Goal: Book appointment/travel/reservation

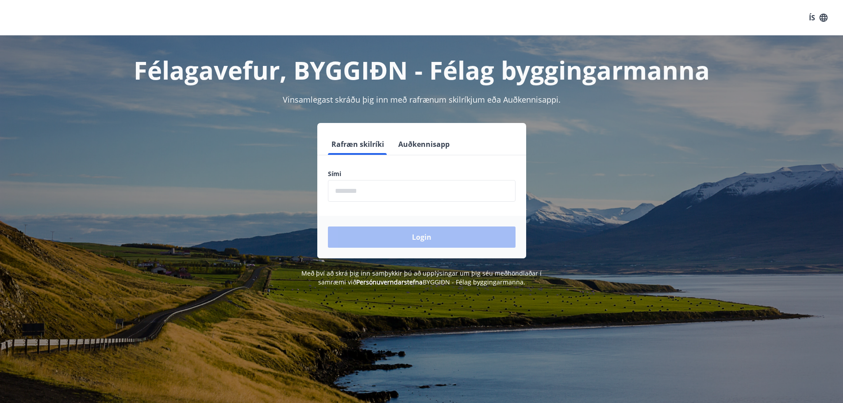
click at [351, 192] on input "phone" at bounding box center [422, 191] width 188 height 22
type input "********"
click at [424, 237] on button "Login" at bounding box center [422, 236] width 188 height 21
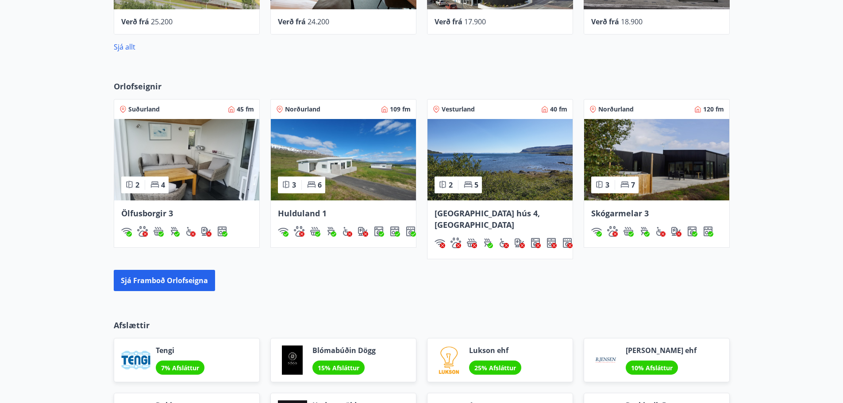
scroll to position [531, 0]
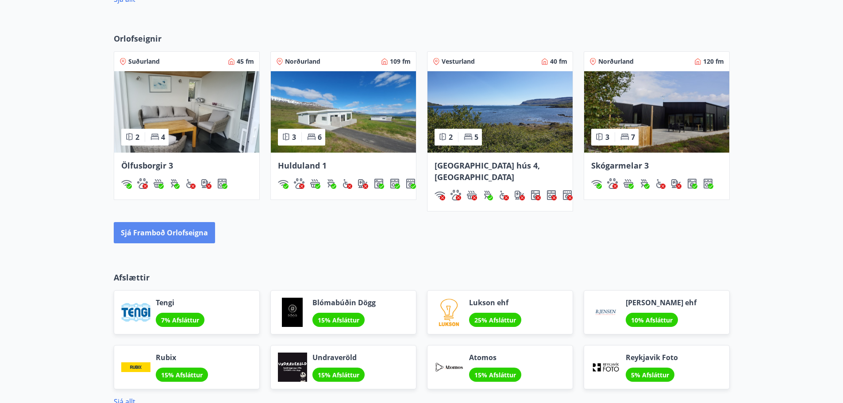
click at [183, 222] on button "Sjá framboð orlofseigna" at bounding box center [164, 232] width 101 height 21
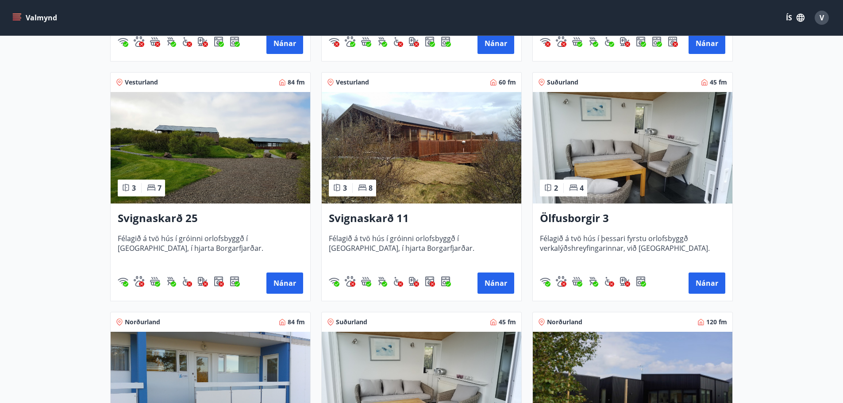
scroll to position [354, 0]
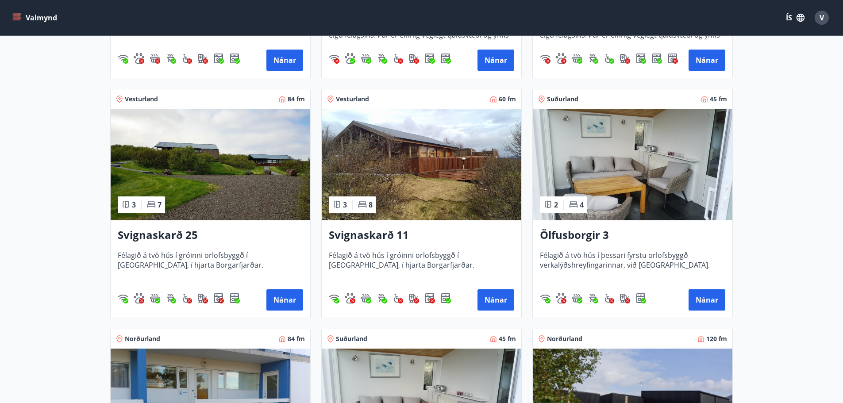
click at [231, 165] on img at bounding box center [210, 164] width 199 height 111
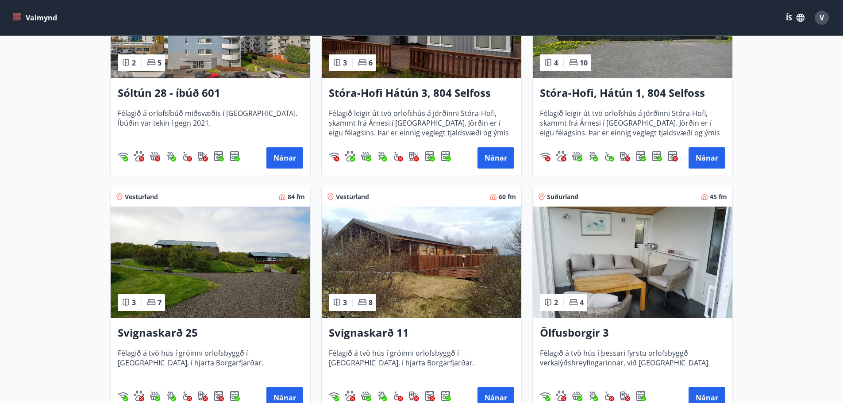
scroll to position [398, 0]
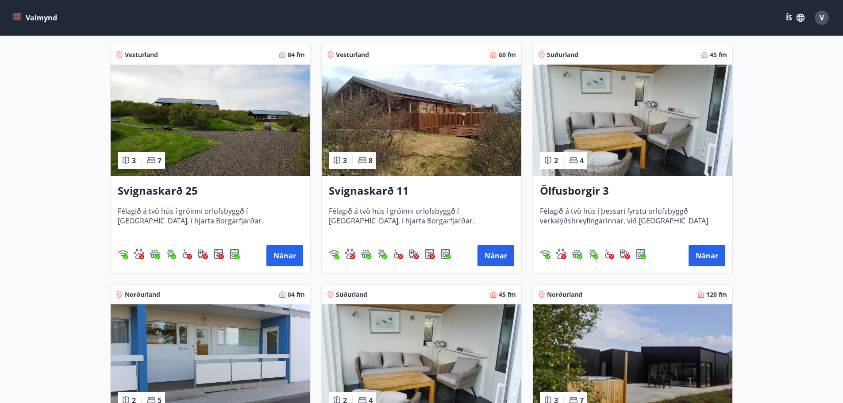
click at [380, 119] on img at bounding box center [421, 120] width 199 height 111
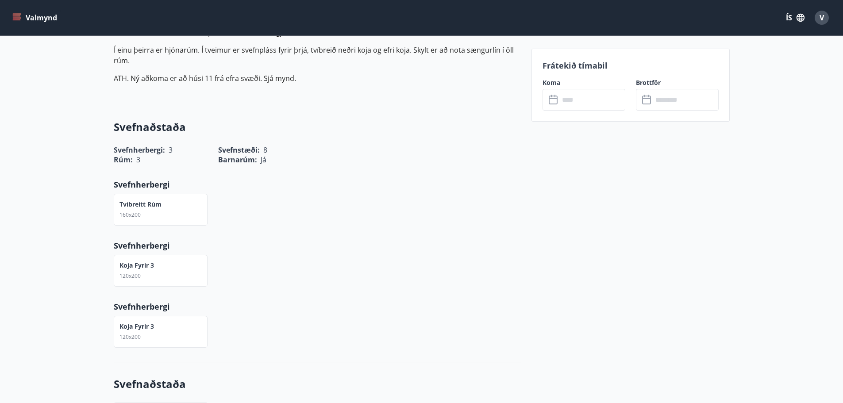
scroll to position [177, 0]
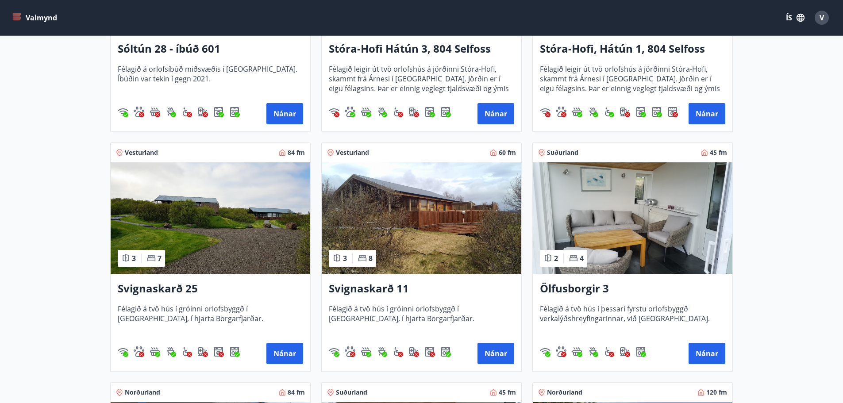
scroll to position [310, 0]
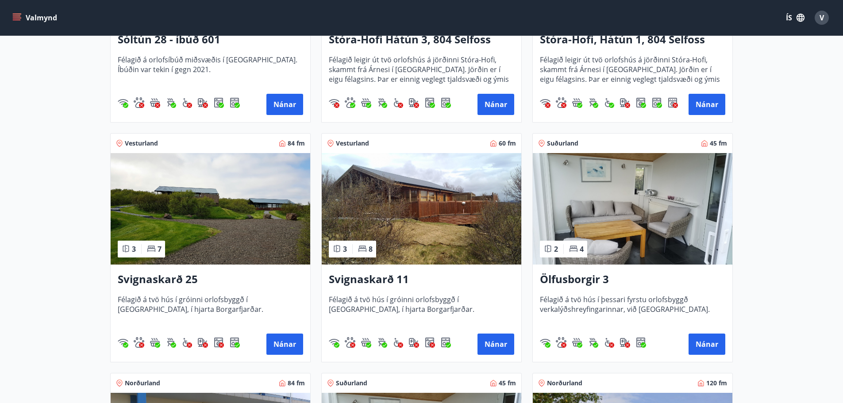
click at [179, 222] on img at bounding box center [210, 208] width 199 height 111
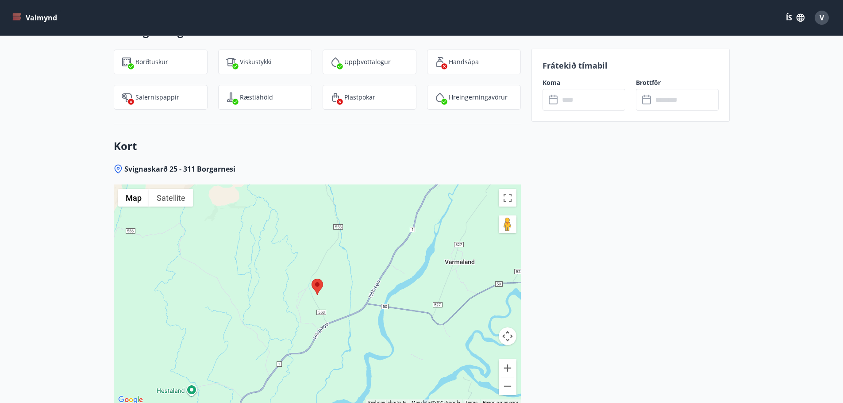
scroll to position [1130, 0]
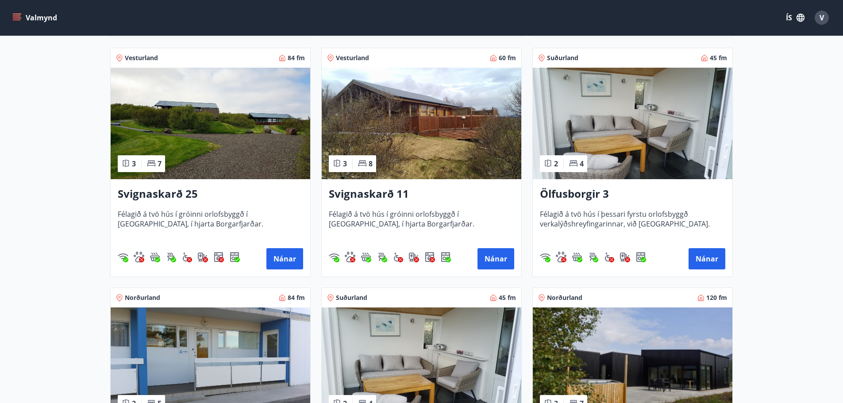
scroll to position [398, 0]
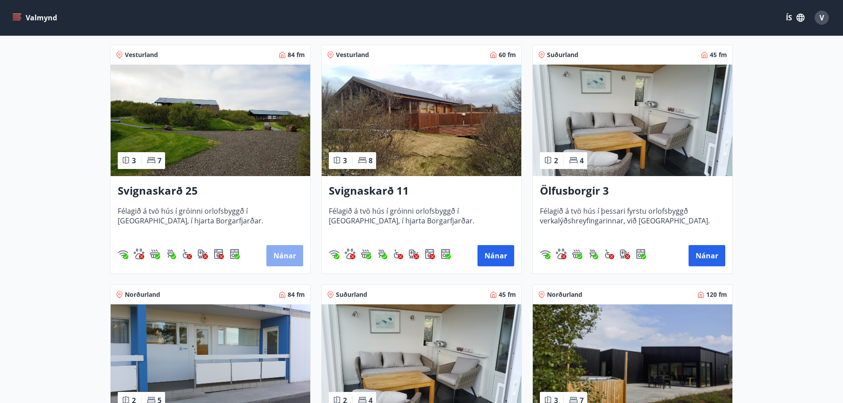
click at [289, 254] on button "Nánar" at bounding box center [284, 255] width 37 height 21
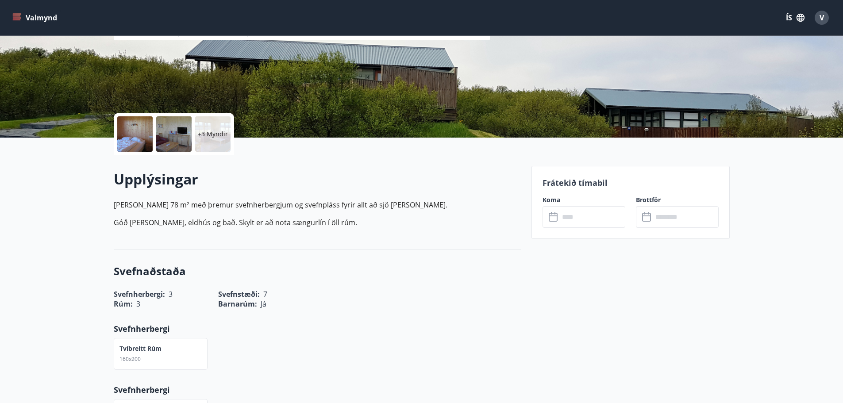
scroll to position [133, 0]
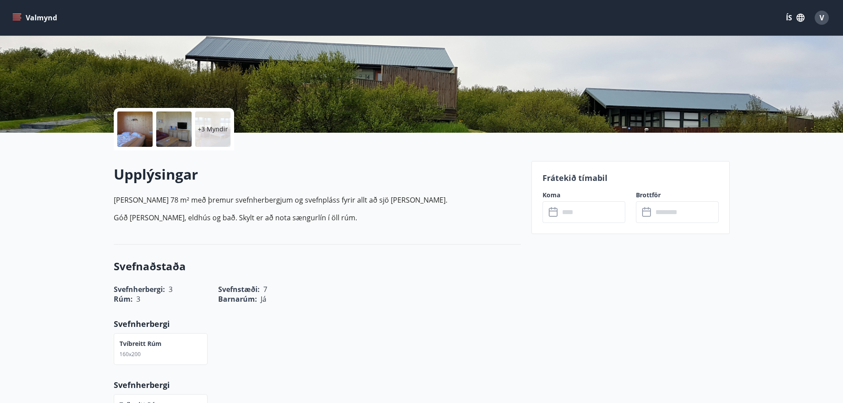
click at [573, 211] on input "text" at bounding box center [592, 212] width 66 height 22
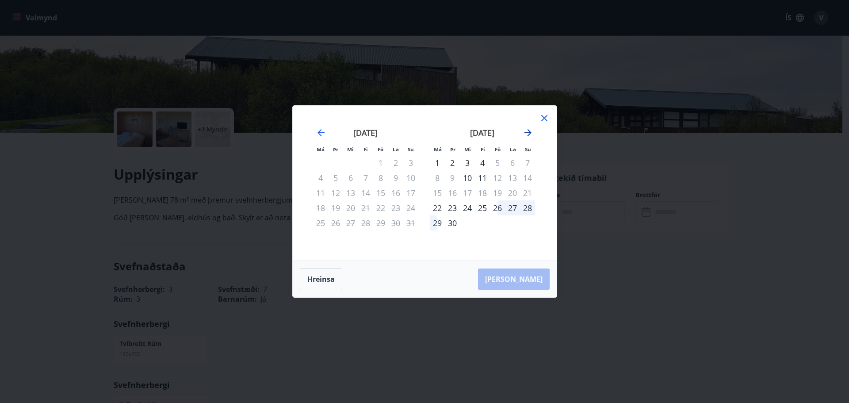
click at [529, 130] on icon "Move forward to switch to the next month." at bounding box center [528, 132] width 11 height 11
click at [528, 133] on icon "Move forward to switch to the next month." at bounding box center [528, 132] width 7 height 7
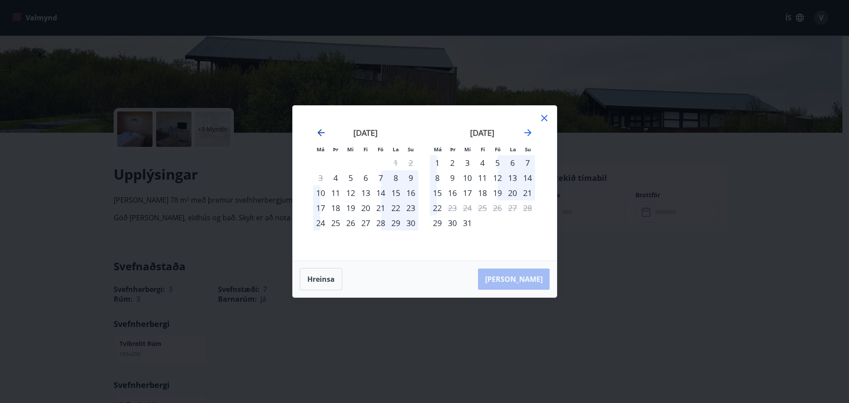
click at [321, 131] on icon "Move backward to switch to the previous month." at bounding box center [321, 132] width 11 height 11
click at [499, 179] on div "7" at bounding box center [497, 177] width 15 height 15
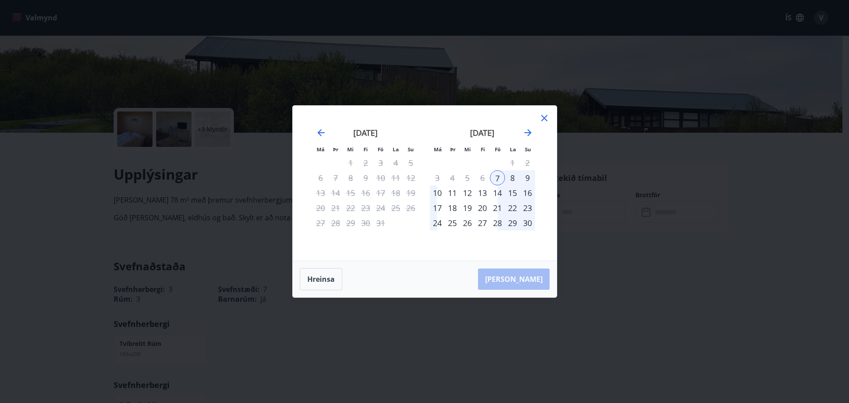
click at [510, 178] on div "8" at bounding box center [512, 177] width 15 height 15
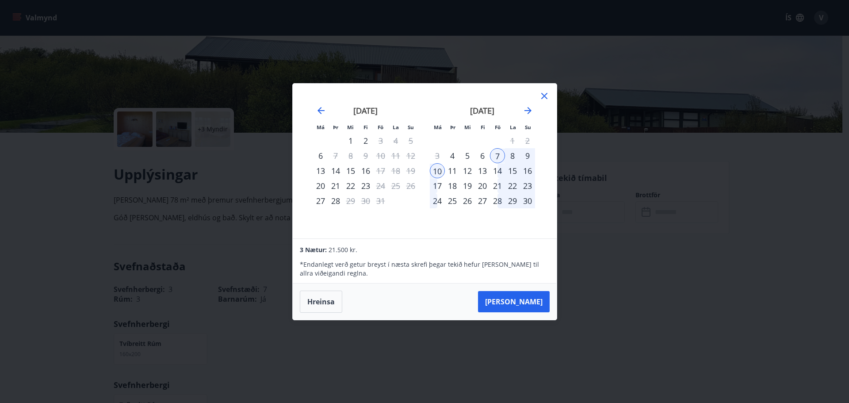
click at [512, 155] on div "8" at bounding box center [512, 155] width 15 height 15
click at [525, 156] on div "9" at bounding box center [527, 155] width 15 height 15
click at [323, 304] on button "Hreinsa" at bounding box center [321, 302] width 42 height 22
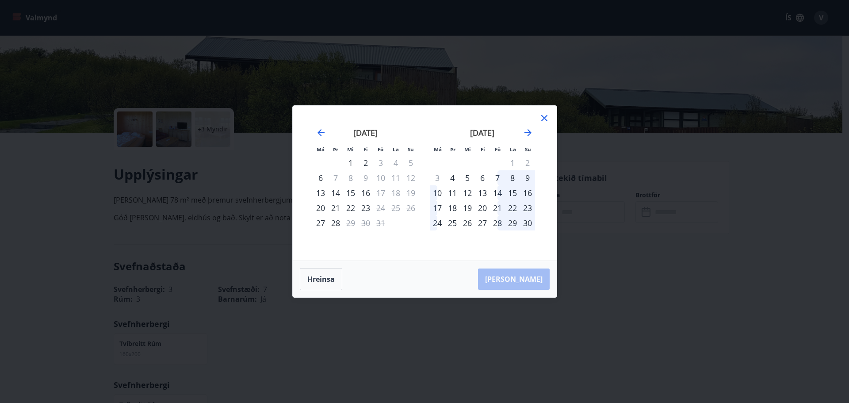
click at [399, 174] on div "11" at bounding box center [395, 177] width 15 height 15
click at [545, 117] on icon at bounding box center [544, 118] width 6 height 6
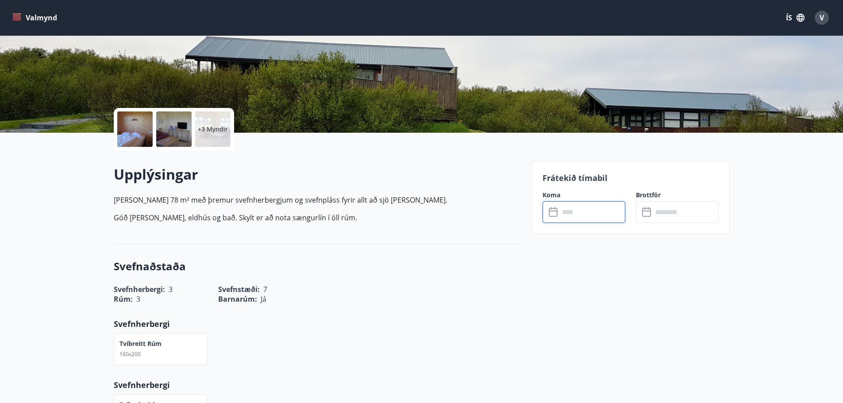
click at [568, 213] on input "text" at bounding box center [592, 212] width 66 height 22
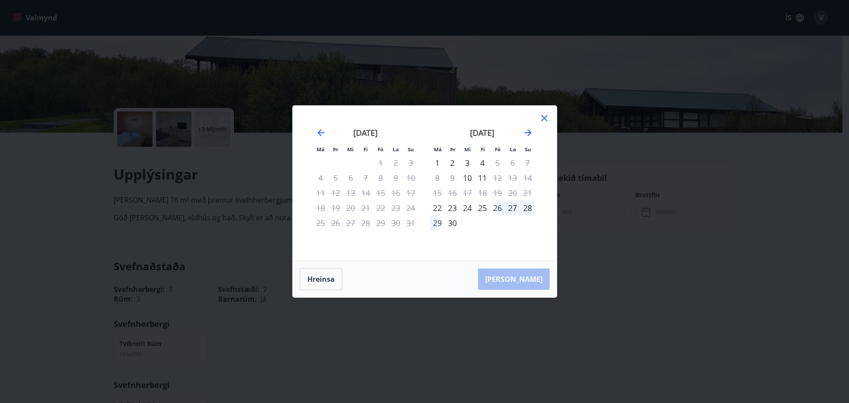
click at [502, 211] on div "26" at bounding box center [497, 207] width 15 height 15
click at [509, 209] on div "27" at bounding box center [512, 207] width 15 height 15
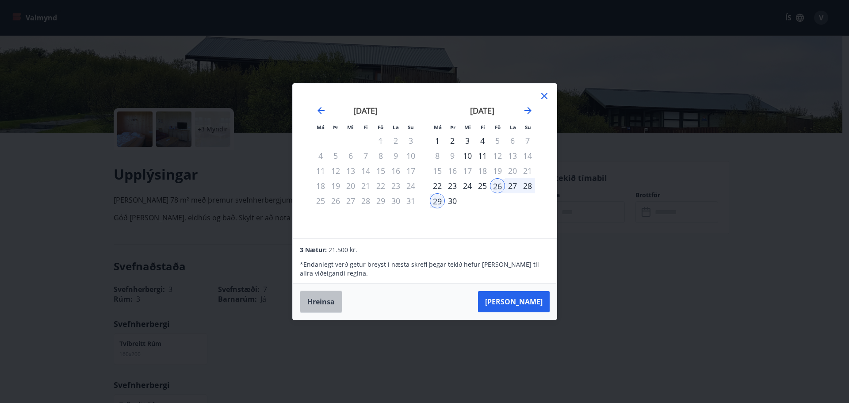
click at [312, 302] on button "Hreinsa" at bounding box center [321, 302] width 42 height 22
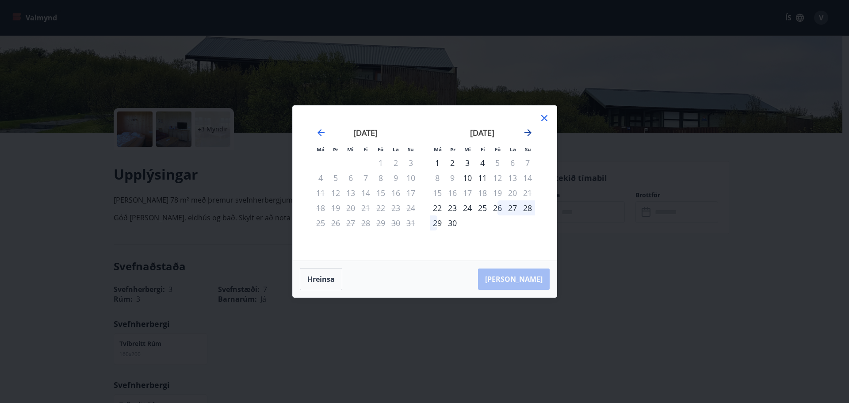
click at [529, 131] on icon "Move forward to switch to the next month." at bounding box center [528, 132] width 7 height 7
click at [526, 132] on icon "Move forward to switch to the next month." at bounding box center [528, 132] width 7 height 7
click at [503, 179] on div "7" at bounding box center [497, 177] width 15 height 15
click at [525, 176] on div "9" at bounding box center [527, 177] width 15 height 15
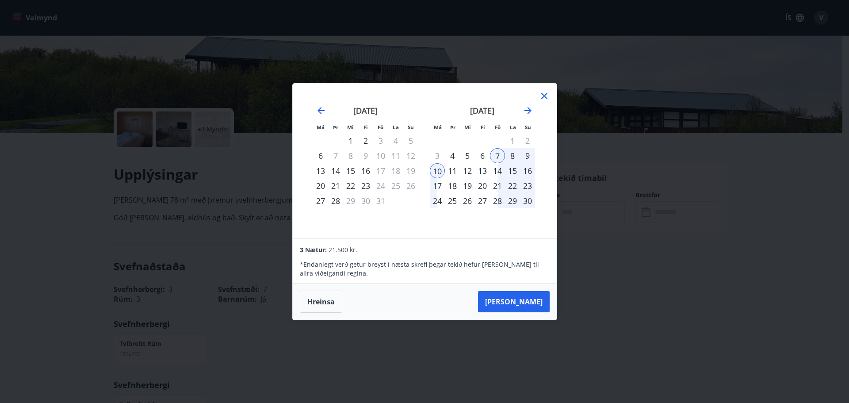
click at [513, 156] on div "8" at bounding box center [512, 155] width 15 height 15
click at [544, 97] on icon at bounding box center [544, 96] width 11 height 11
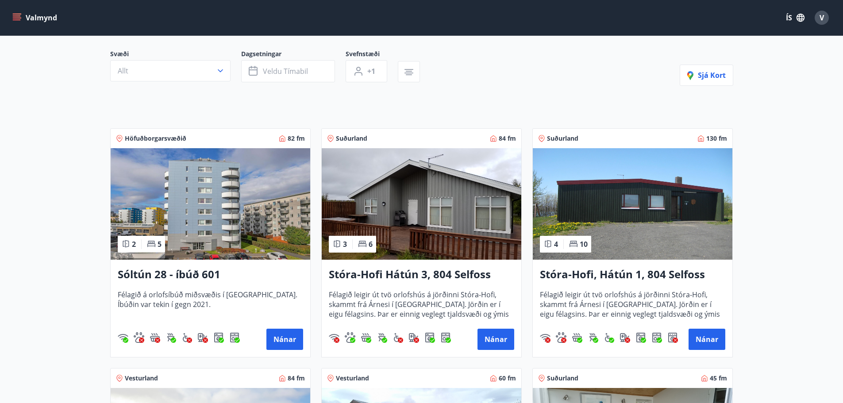
scroll to position [88, 0]
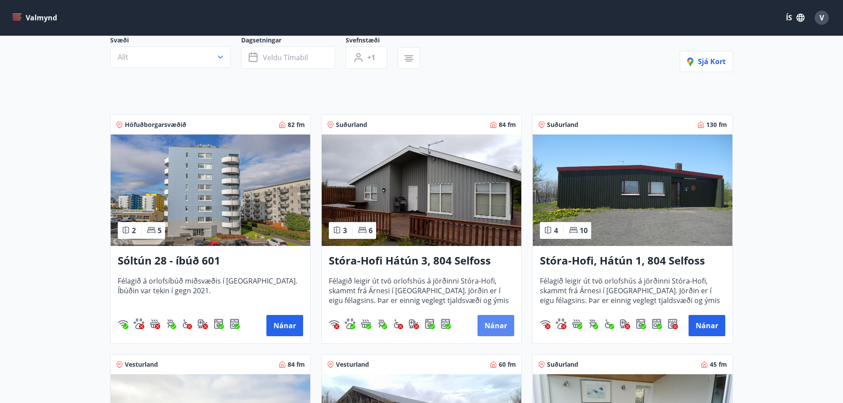
click at [494, 325] on button "Nánar" at bounding box center [495, 325] width 37 height 21
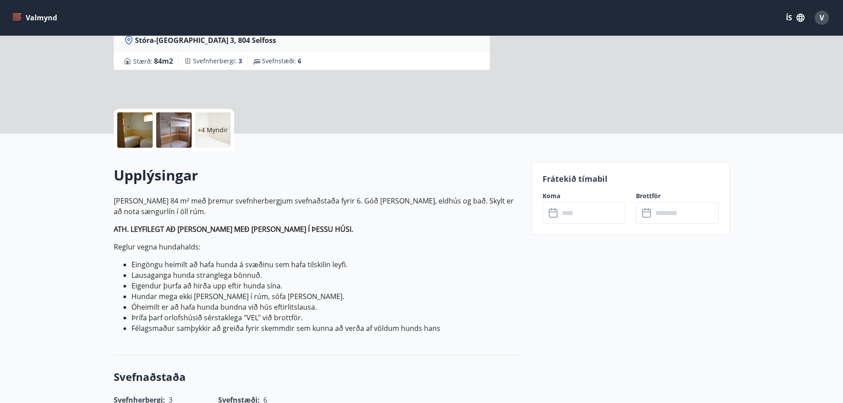
scroll to position [133, 0]
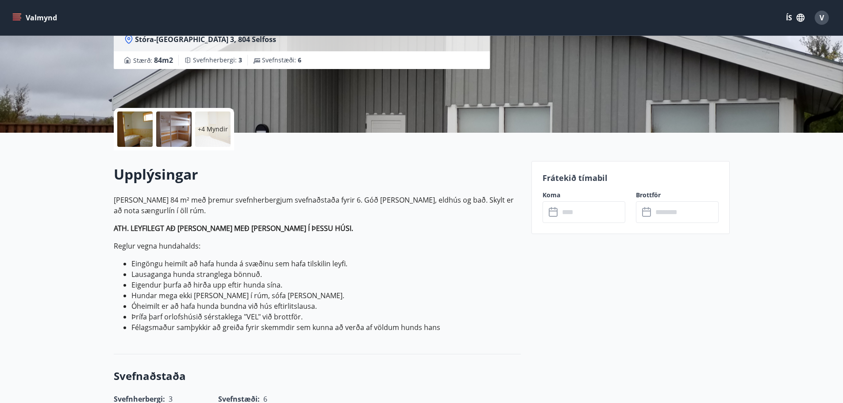
click at [588, 178] on p "Frátekið tímabil" at bounding box center [630, 177] width 176 height 11
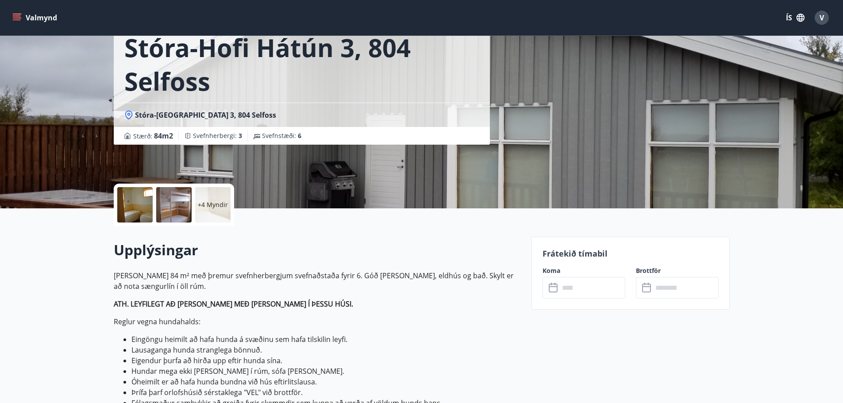
scroll to position [88, 0]
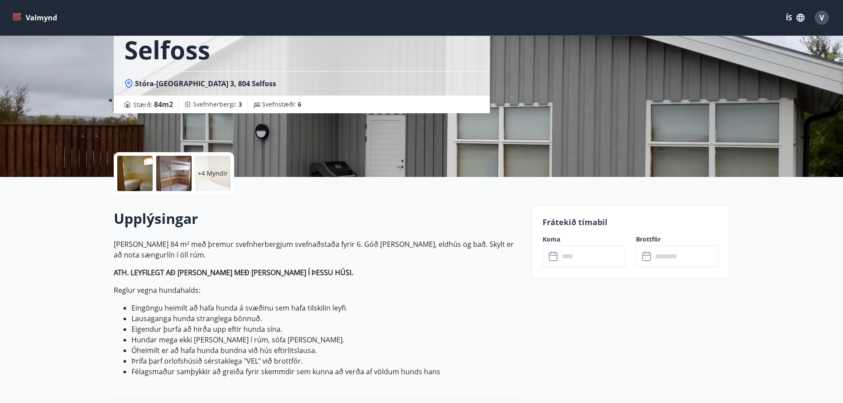
click at [561, 219] on p "Frátekið tímabil" at bounding box center [630, 221] width 176 height 11
click at [650, 236] on label "Brottför" at bounding box center [677, 239] width 83 height 9
click at [581, 219] on p "Frátekið tímabil" at bounding box center [630, 221] width 176 height 11
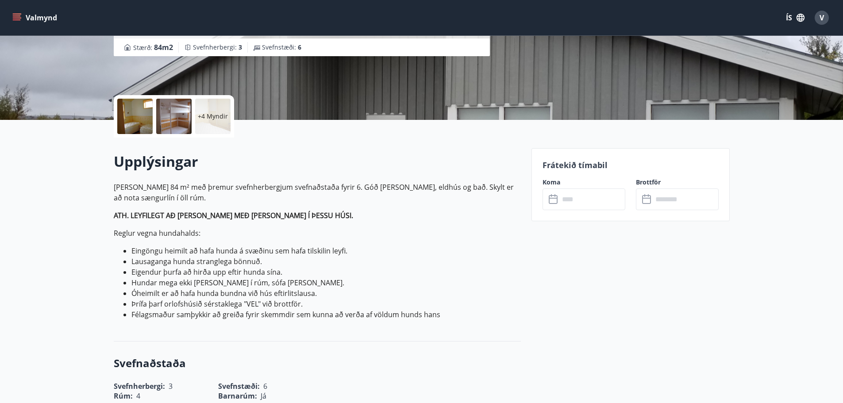
scroll to position [221, 0]
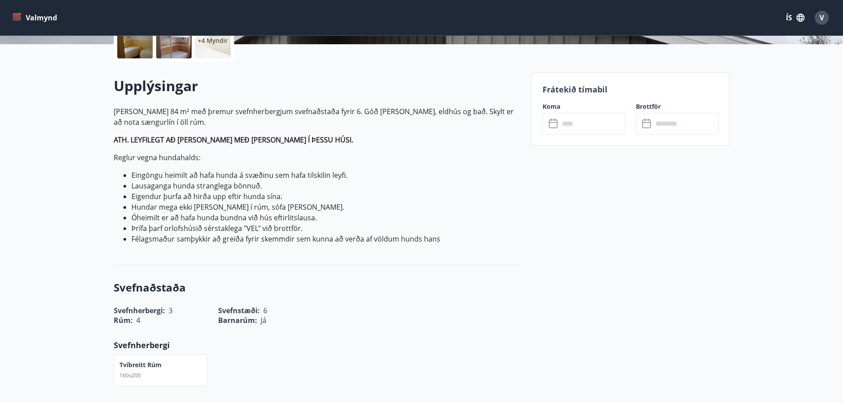
click at [670, 126] on input "text" at bounding box center [685, 124] width 66 height 22
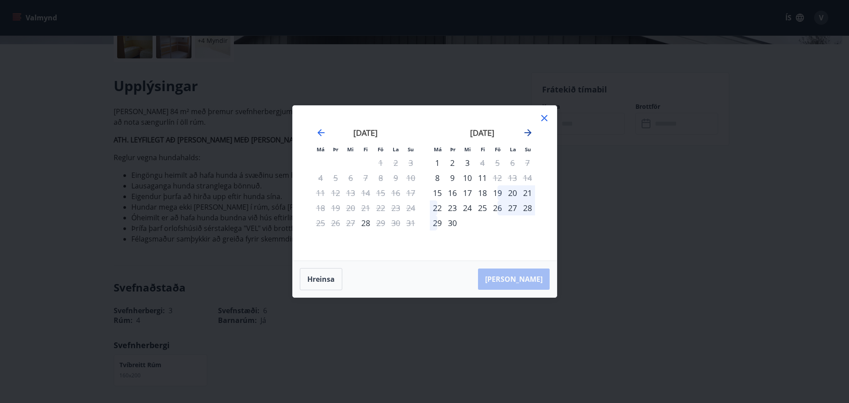
click at [529, 133] on icon "Move forward to switch to the next month." at bounding box center [528, 132] width 7 height 7
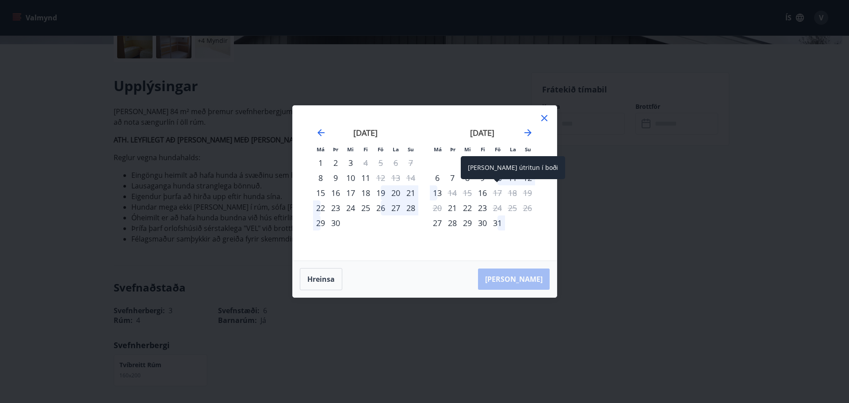
click at [503, 183] on div "[PERSON_NAME] útritun í boði" at bounding box center [513, 170] width 104 height 29
click at [508, 178] on div "11" at bounding box center [512, 177] width 15 height 15
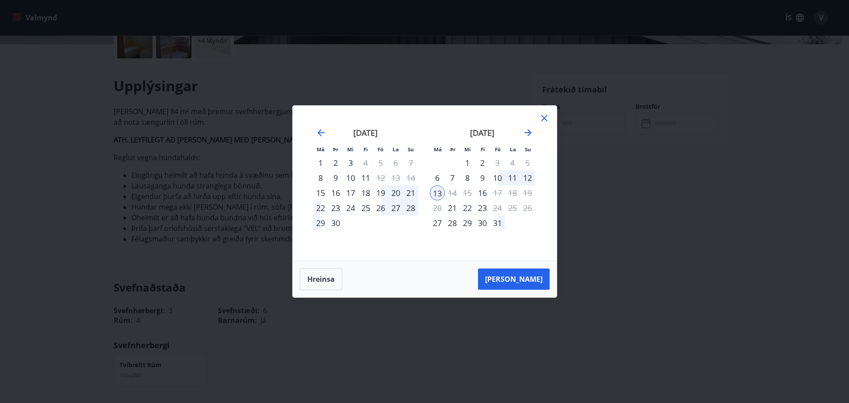
click at [511, 178] on div "11" at bounding box center [512, 177] width 15 height 15
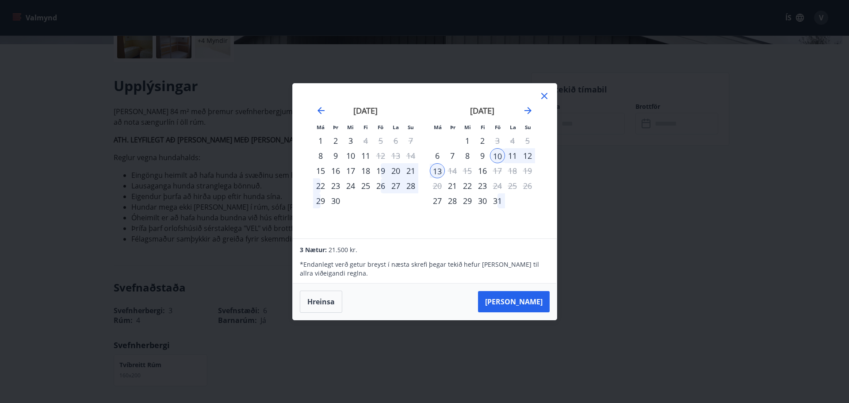
click at [542, 95] on icon at bounding box center [544, 96] width 11 height 11
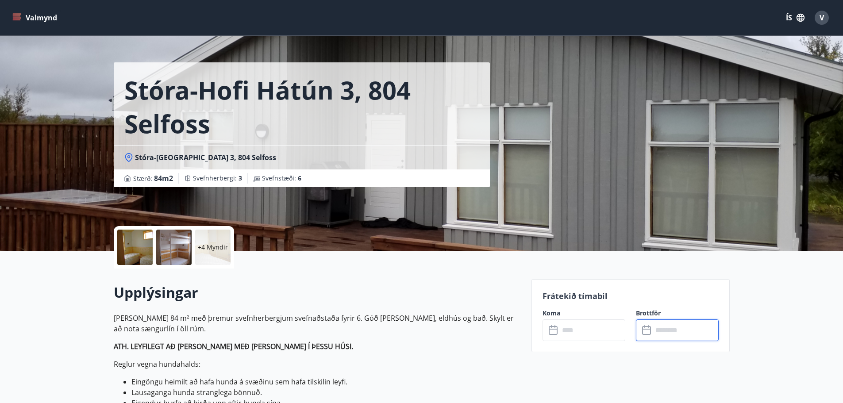
scroll to position [0, 0]
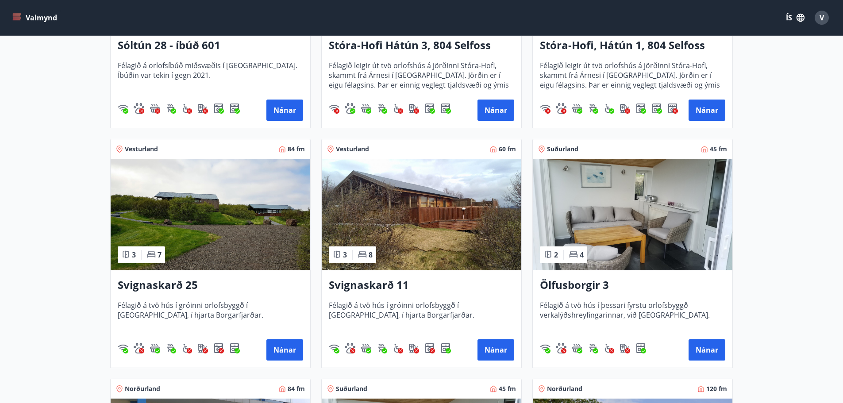
scroll to position [310, 0]
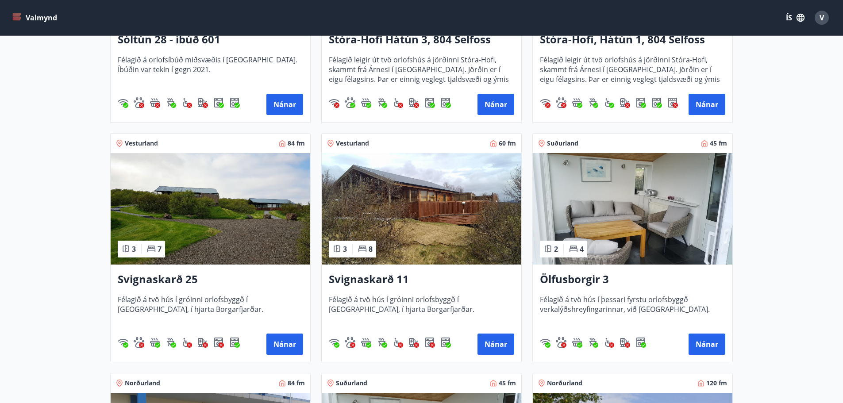
click at [188, 226] on img at bounding box center [210, 208] width 199 height 111
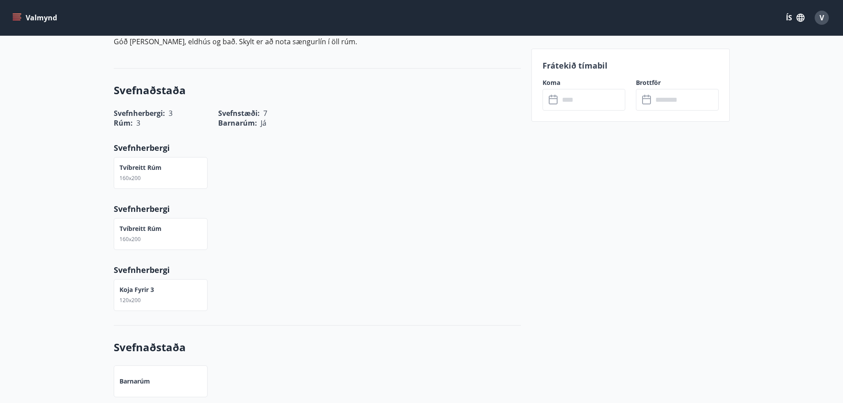
scroll to position [310, 0]
click at [669, 101] on input "text" at bounding box center [685, 100] width 66 height 22
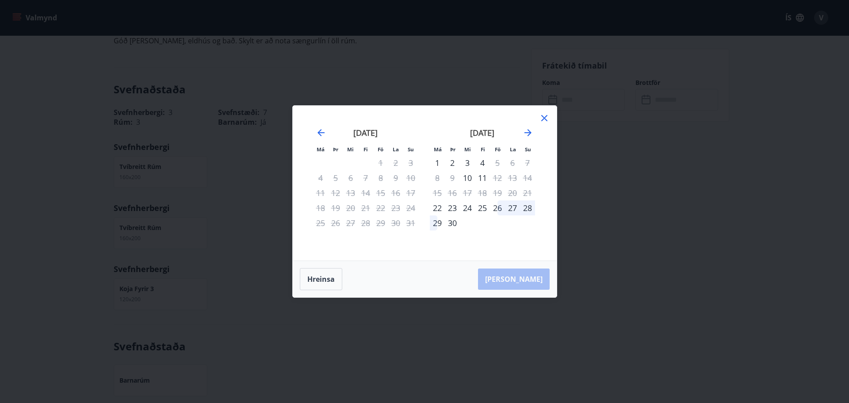
click at [544, 120] on icon at bounding box center [544, 118] width 11 height 11
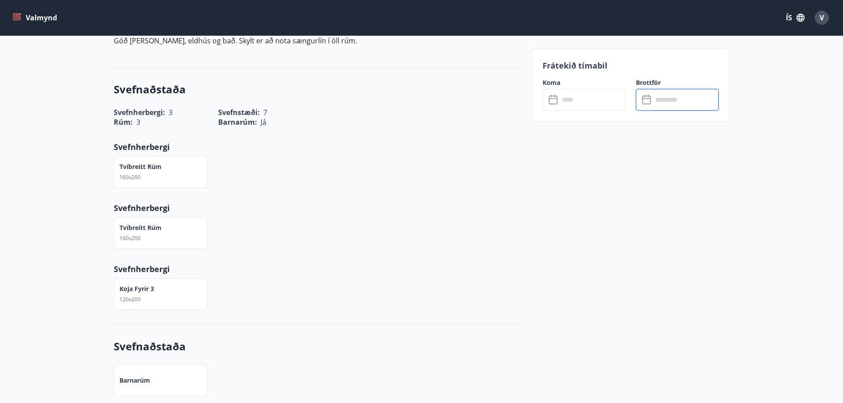
click at [660, 99] on input "text" at bounding box center [685, 100] width 66 height 22
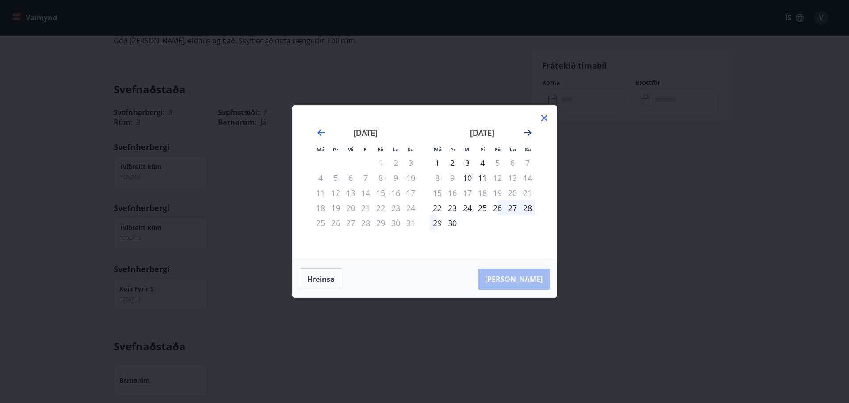
click at [528, 131] on icon "Move forward to switch to the next month." at bounding box center [528, 132] width 11 height 11
click at [529, 135] on icon "Move forward to switch to the next month." at bounding box center [528, 132] width 7 height 7
click at [548, 120] on icon at bounding box center [544, 118] width 11 height 11
